Goal: Information Seeking & Learning: Learn about a topic

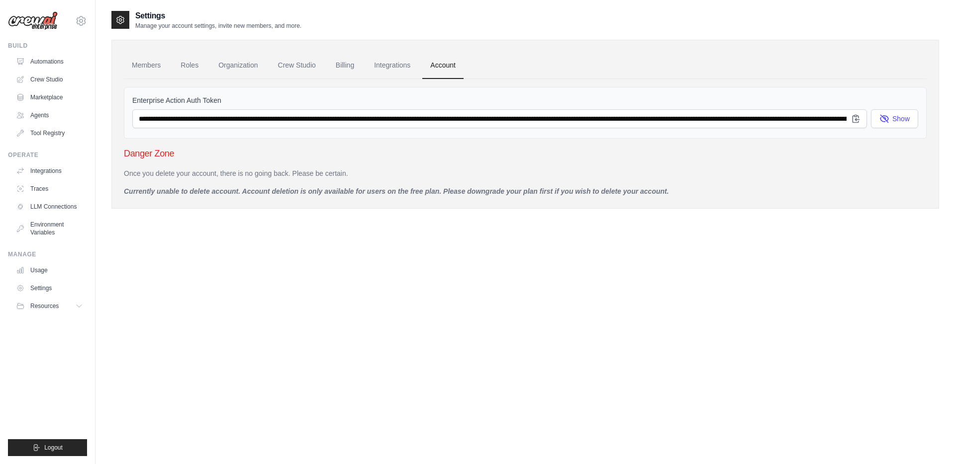
click at [153, 258] on div "Settings Manage your account settings, invite new members, and more. Members Ro…" at bounding box center [524, 242] width 827 height 464
click at [43, 110] on link "Agents" at bounding box center [50, 115] width 75 height 16
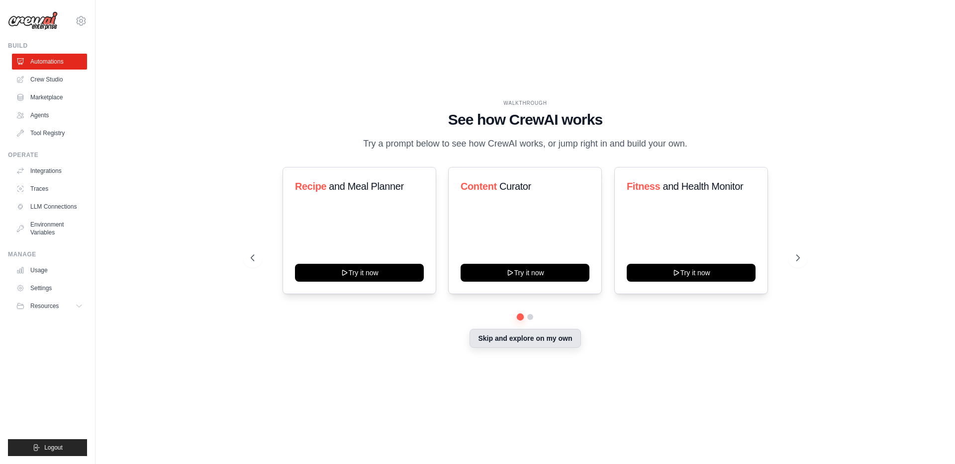
click at [535, 342] on button "Skip and explore on my own" at bounding box center [524, 338] width 111 height 19
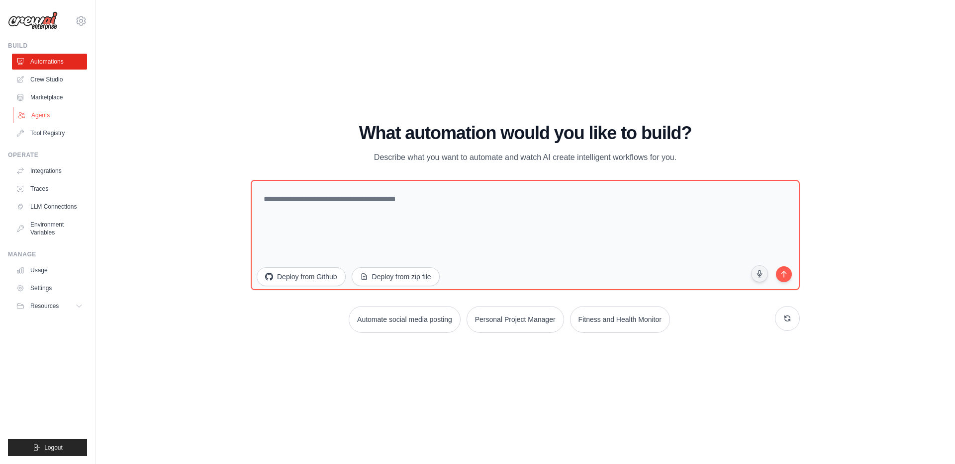
click at [42, 118] on link "Agents" at bounding box center [50, 115] width 75 height 16
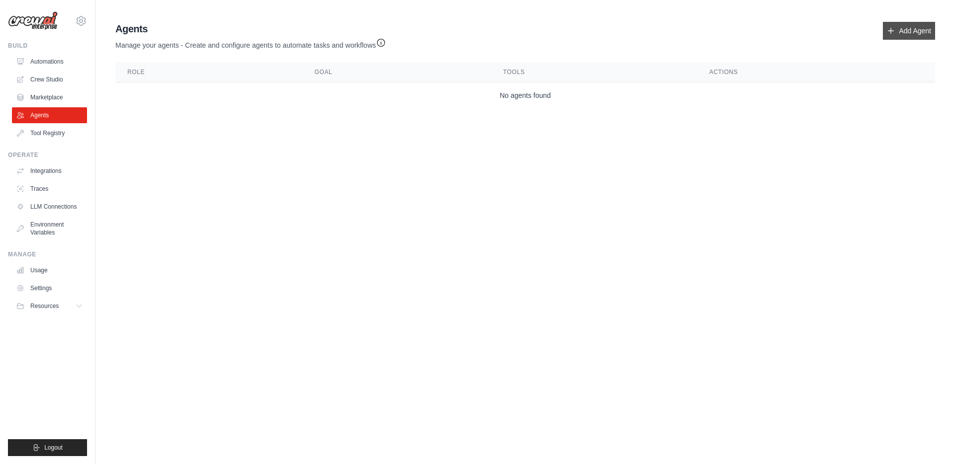
click at [901, 31] on link "Add Agent" at bounding box center [909, 31] width 52 height 18
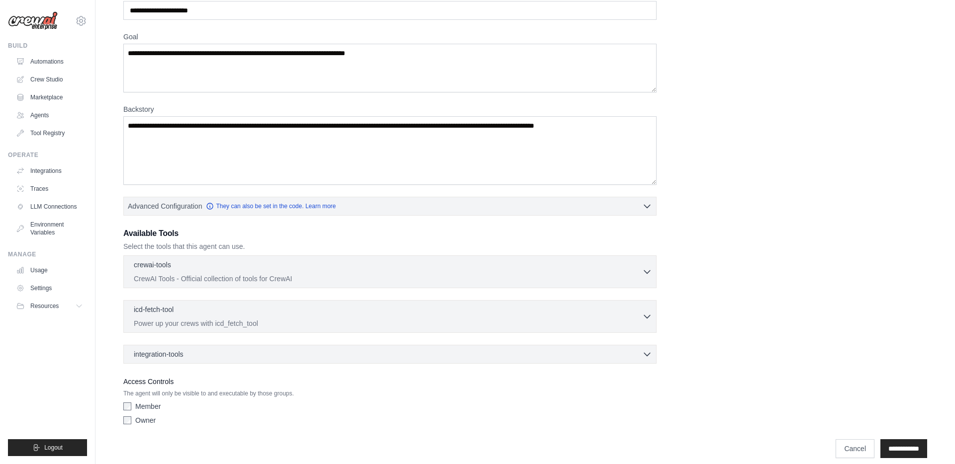
scroll to position [69, 0]
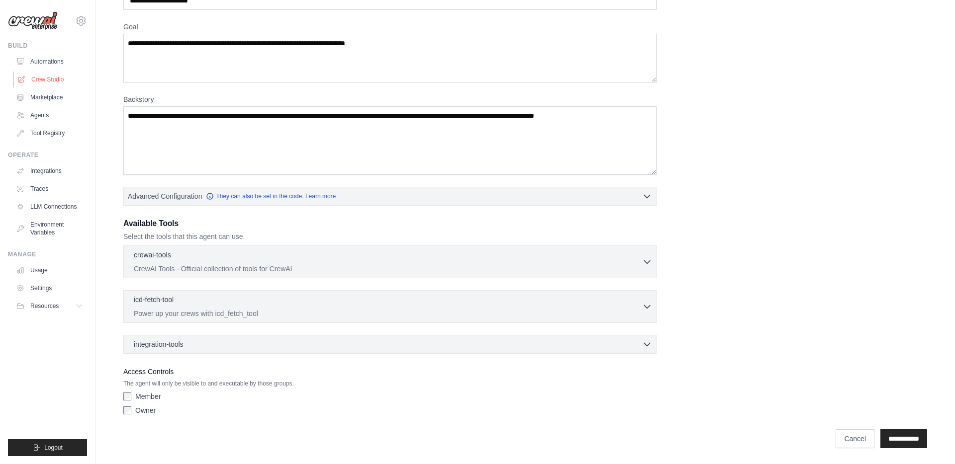
click at [42, 82] on link "Crew Studio" at bounding box center [50, 80] width 75 height 16
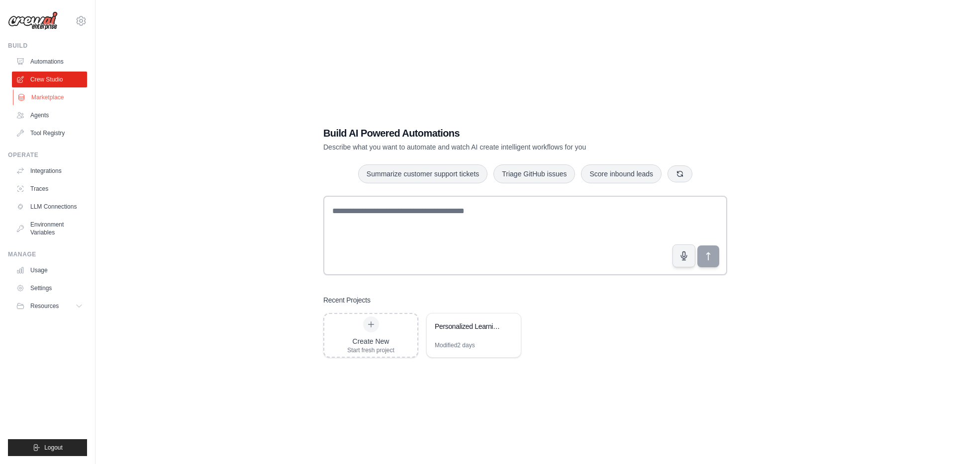
click at [55, 100] on link "Marketplace" at bounding box center [50, 98] width 75 height 16
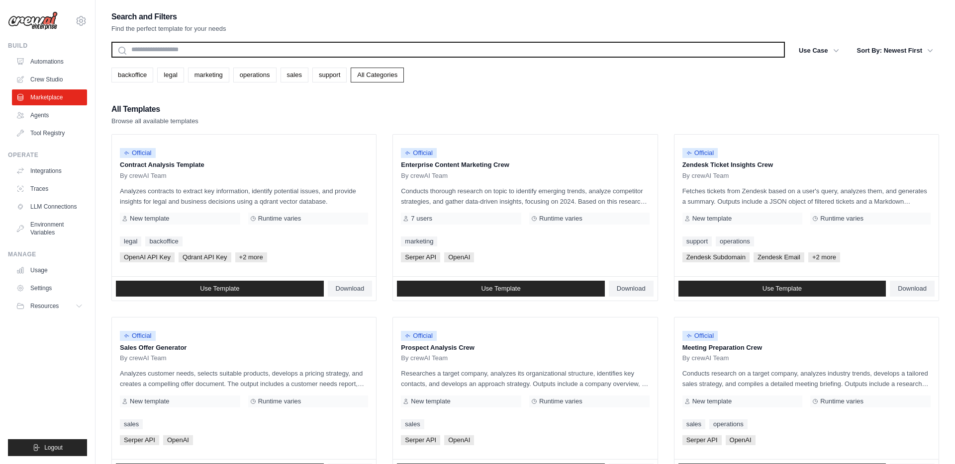
click at [220, 52] on input "text" at bounding box center [447, 50] width 673 height 16
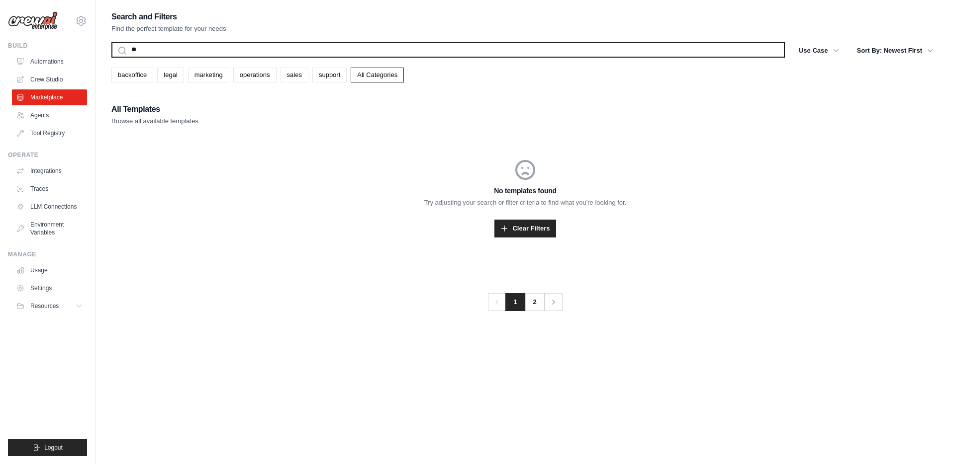
type input "*"
type input "**"
click at [111, 57] on button "Search" at bounding box center [111, 57] width 0 height 0
click at [182, 44] on input "**" at bounding box center [447, 50] width 673 height 16
type input "*"
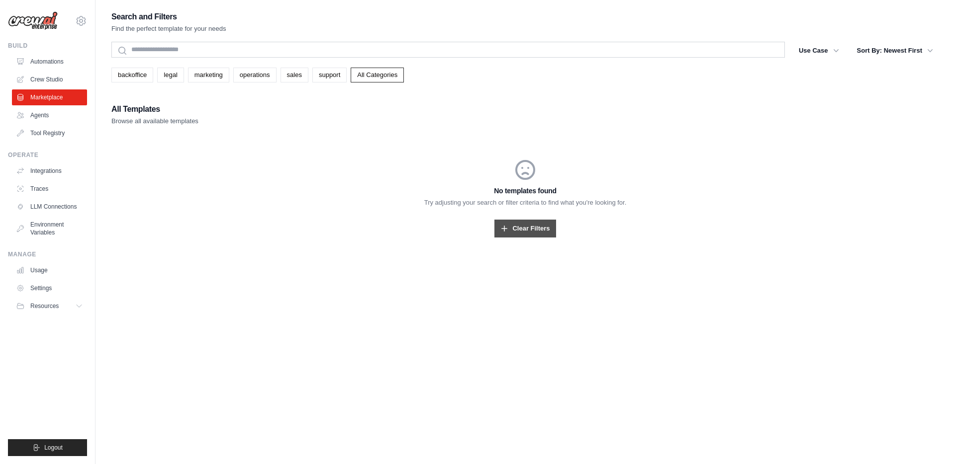
click at [523, 227] on link "Clear Filters" at bounding box center [524, 229] width 61 height 18
click at [520, 232] on link "Clear Filters" at bounding box center [524, 229] width 61 height 18
click at [519, 234] on link "Clear Filters" at bounding box center [524, 229] width 61 height 18
click at [69, 93] on link "Marketplace" at bounding box center [50, 98] width 75 height 16
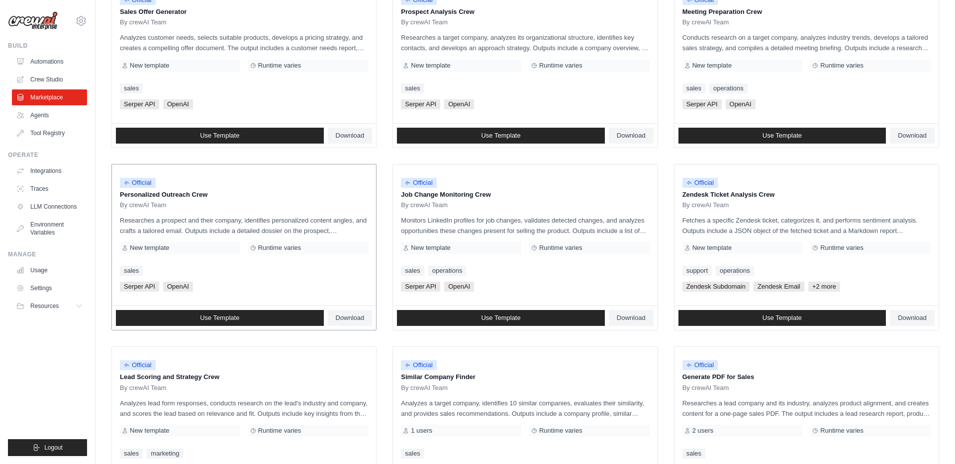
scroll to position [457, 0]
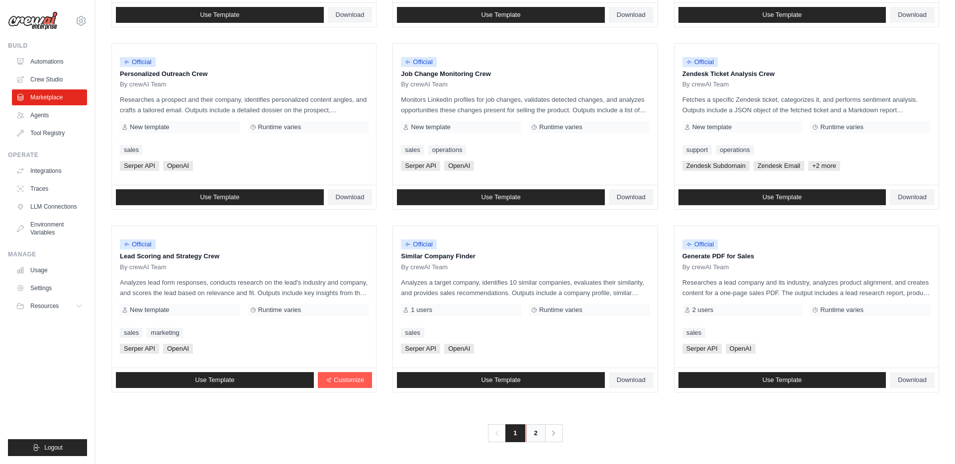
click at [539, 433] on link "2" at bounding box center [536, 434] width 20 height 18
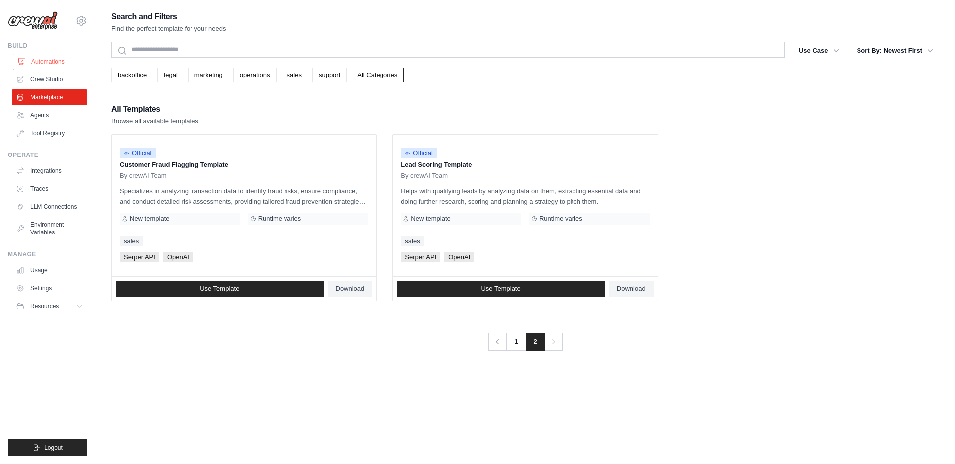
click at [52, 60] on link "Automations" at bounding box center [50, 62] width 75 height 16
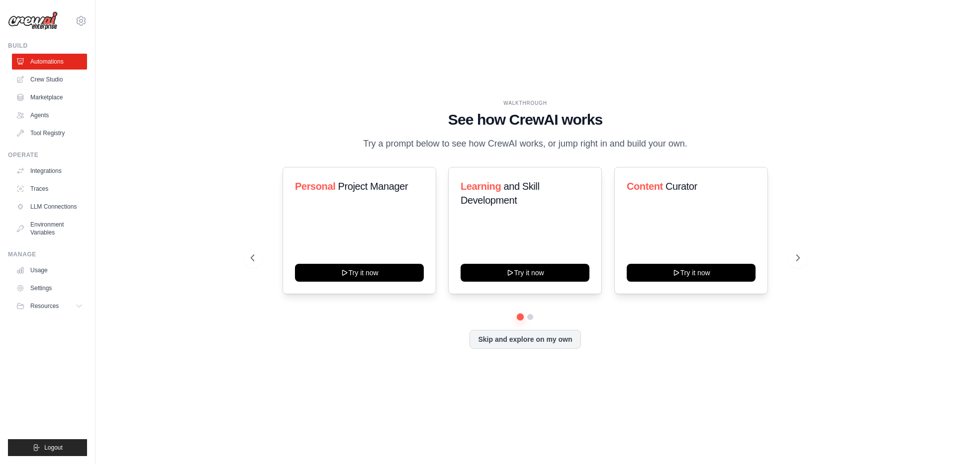
click at [509, 350] on div "WALKTHROUGH See how CrewAI works Try a prompt below to see how CrewAI works, or…" at bounding box center [525, 232] width 573 height 266
click at [503, 341] on button "Skip and explore on my own" at bounding box center [524, 338] width 111 height 19
